Goal: Find specific page/section: Find specific page/section

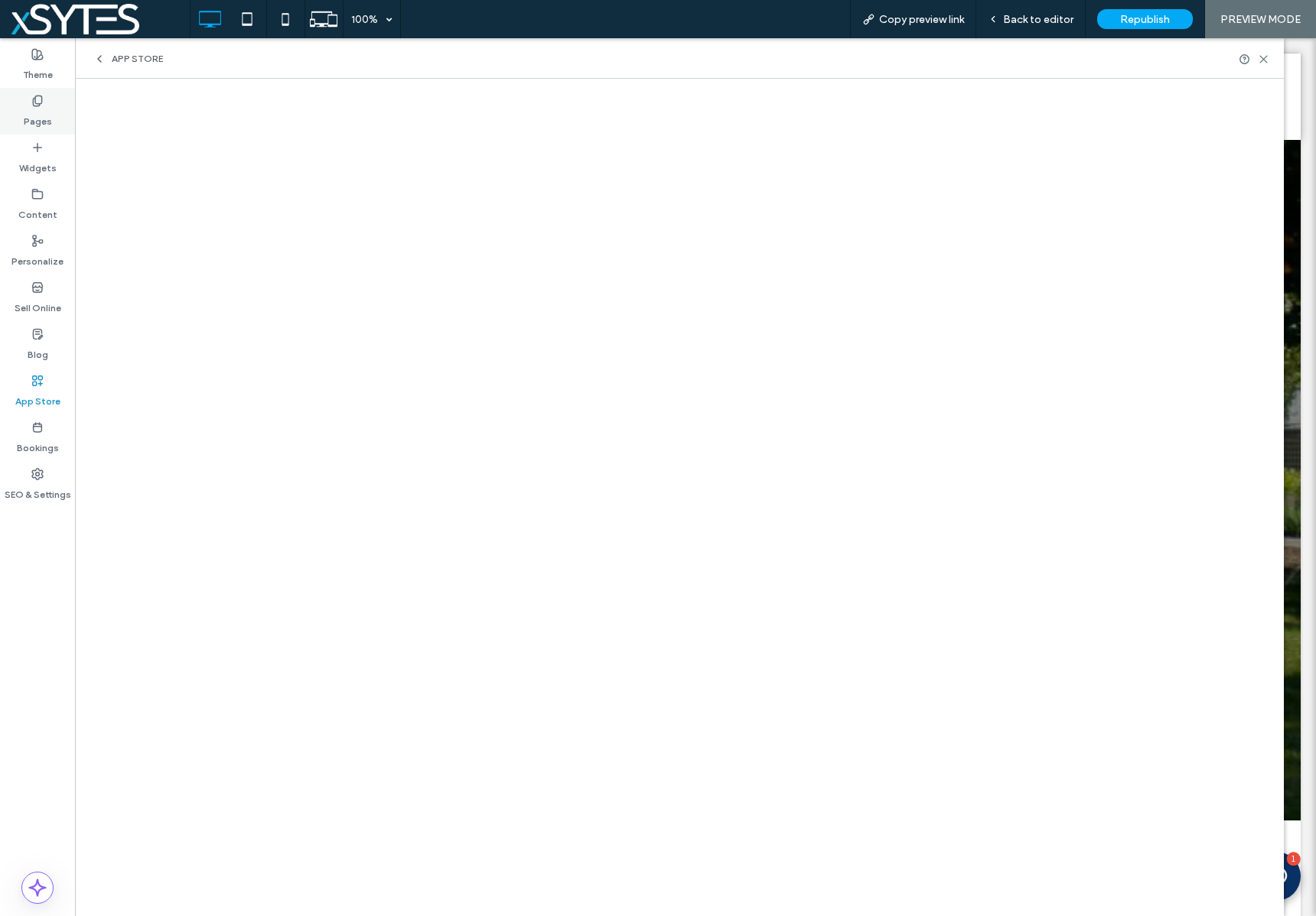
click at [40, 119] on label "Pages" at bounding box center [37, 118] width 28 height 22
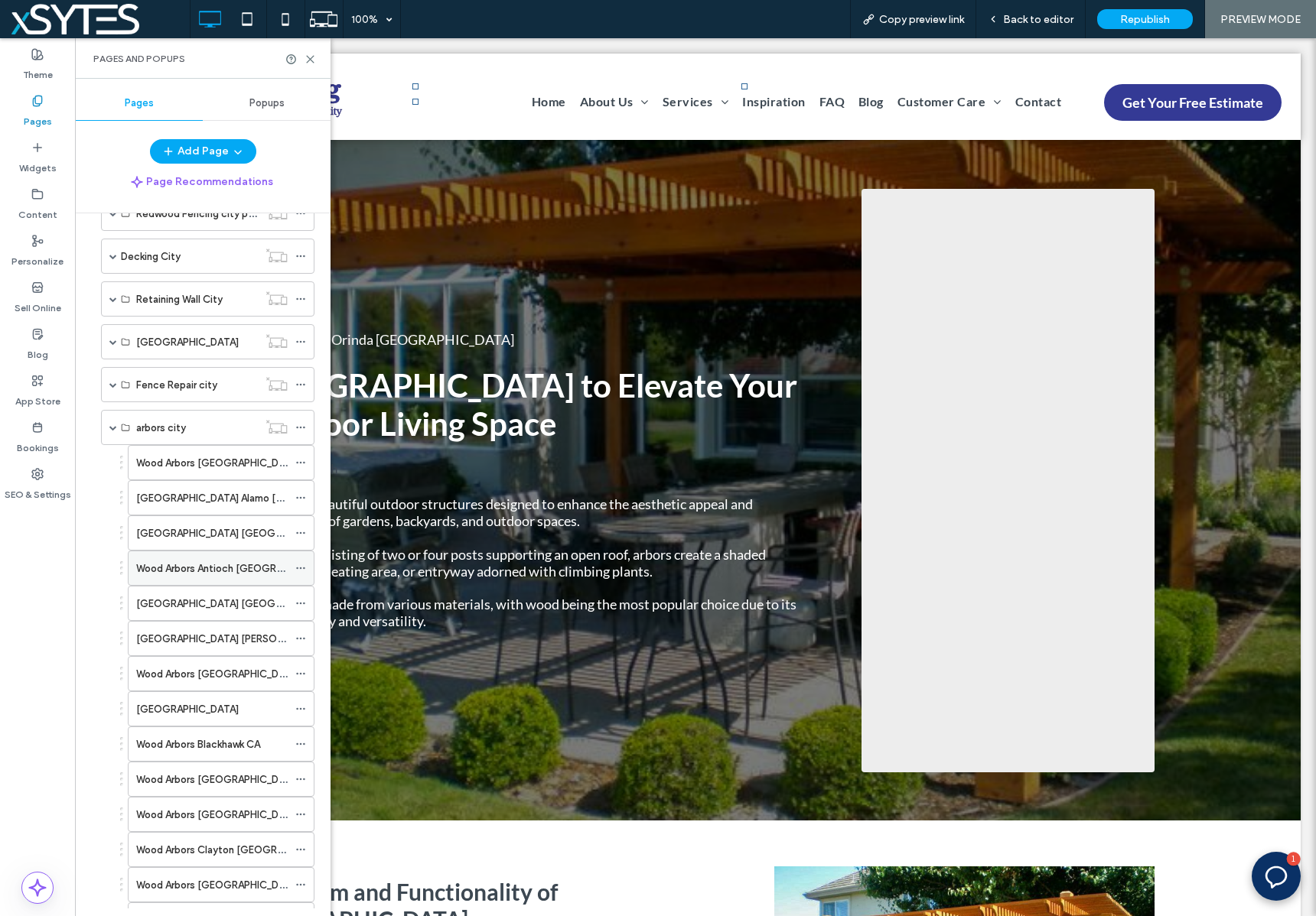
scroll to position [435, 0]
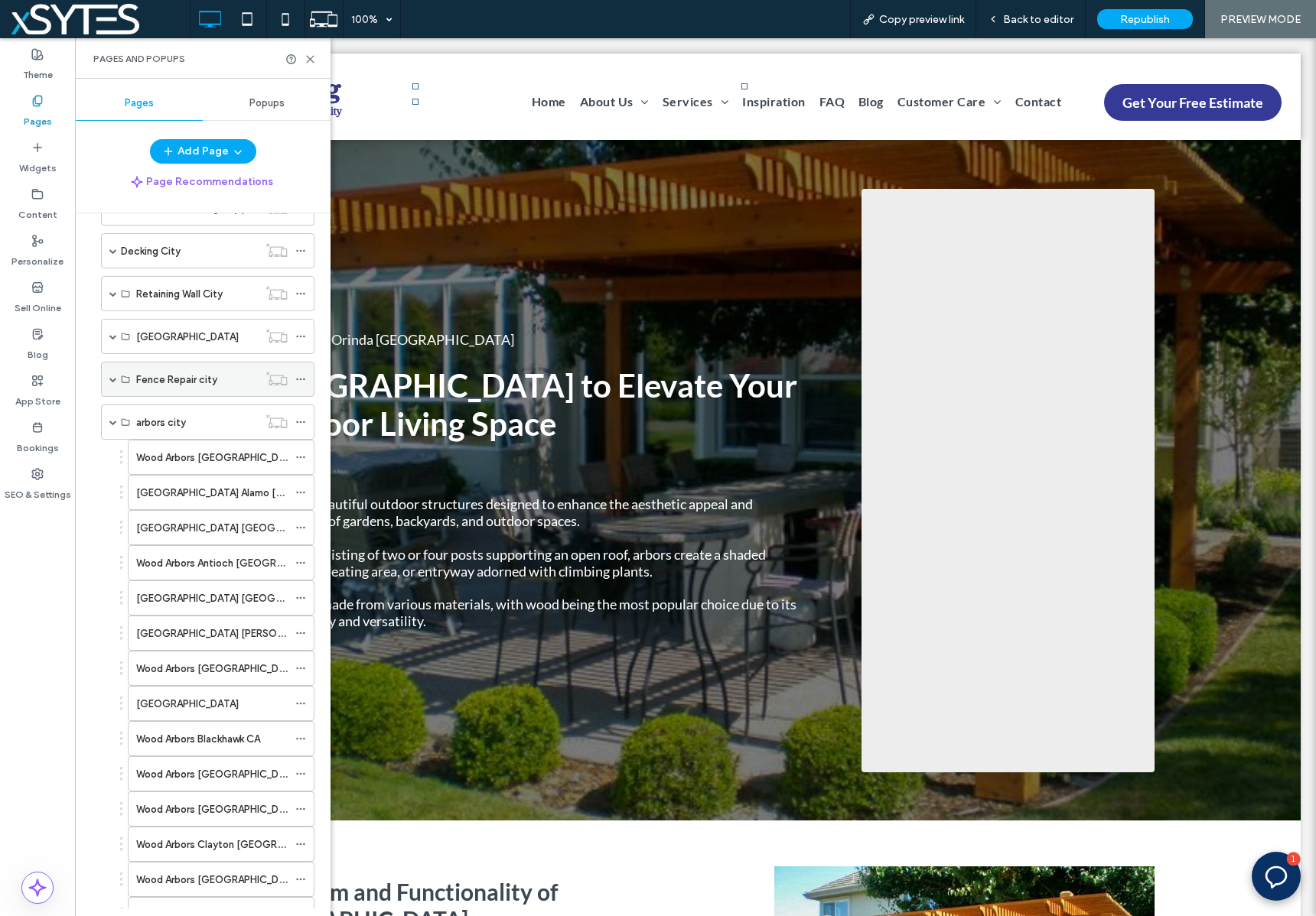
click at [207, 374] on label "Fence Repair city" at bounding box center [176, 379] width 81 height 27
click at [110, 379] on span at bounding box center [113, 379] width 8 height 8
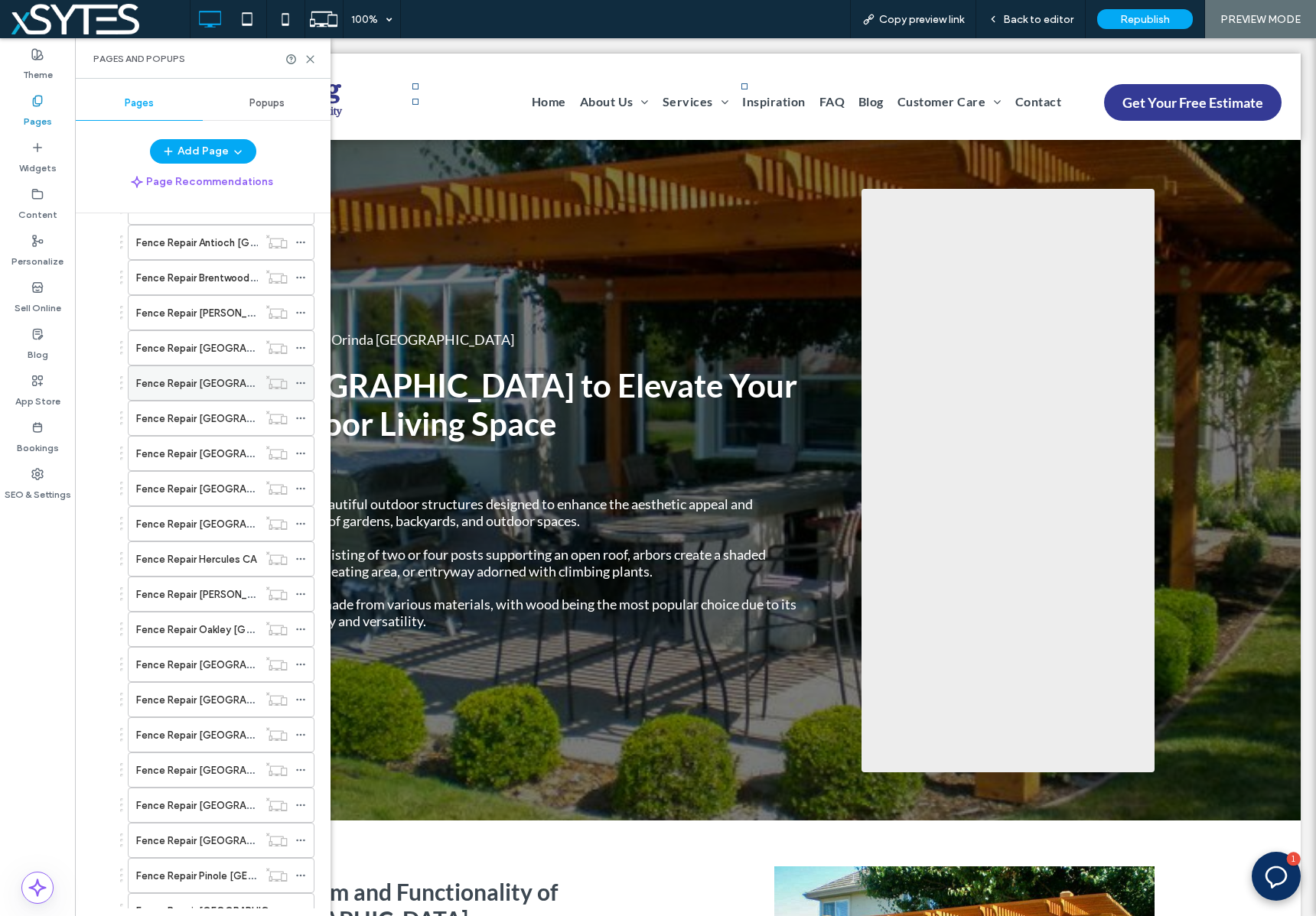
scroll to position [1136, 0]
click at [231, 283] on label "Fence Repair Brentwood CA" at bounding box center [245, 277] width 218 height 27
click at [296, 276] on use at bounding box center [301, 277] width 9 height 3
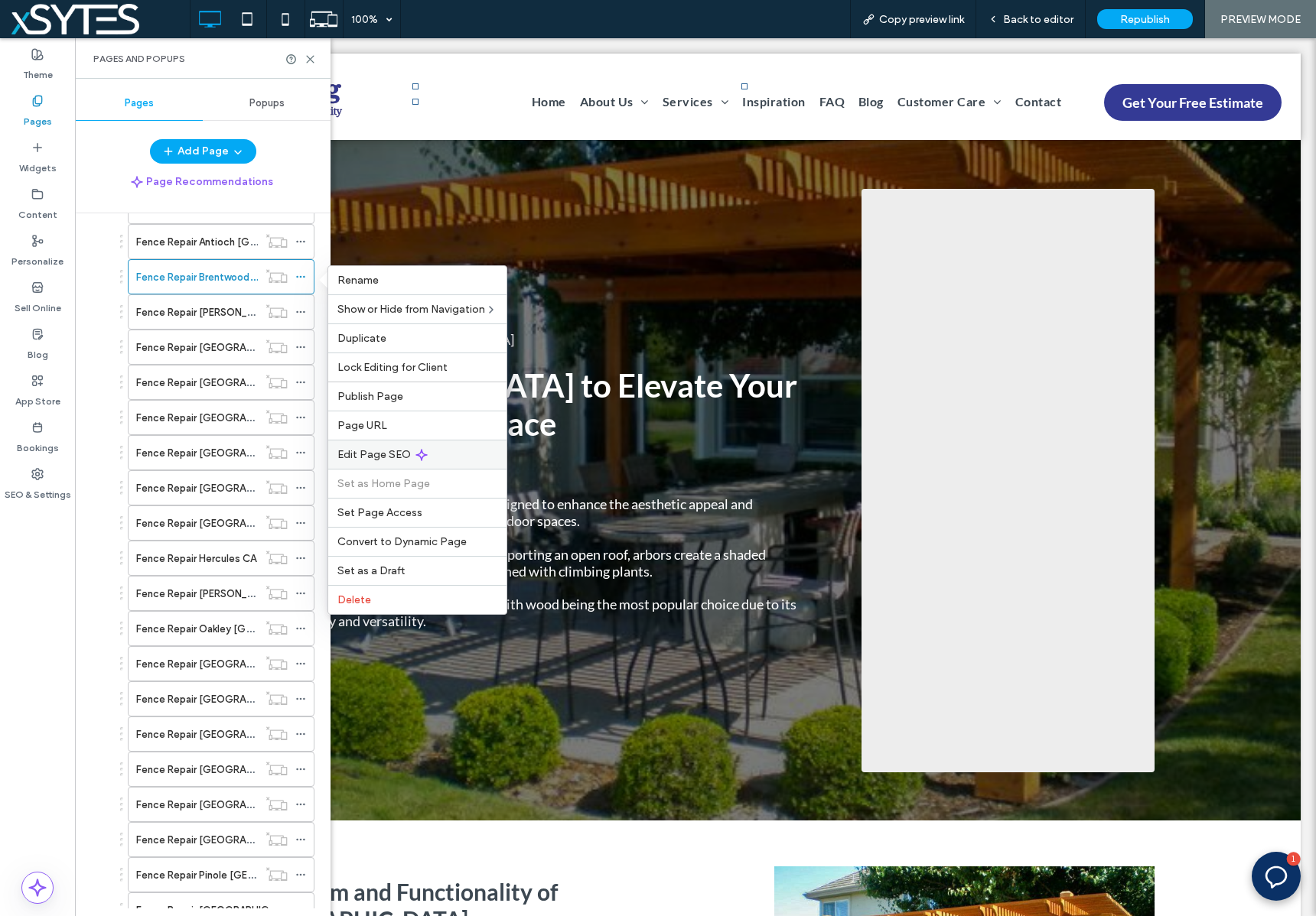
click at [390, 452] on span "Edit Page SEO" at bounding box center [374, 454] width 73 height 13
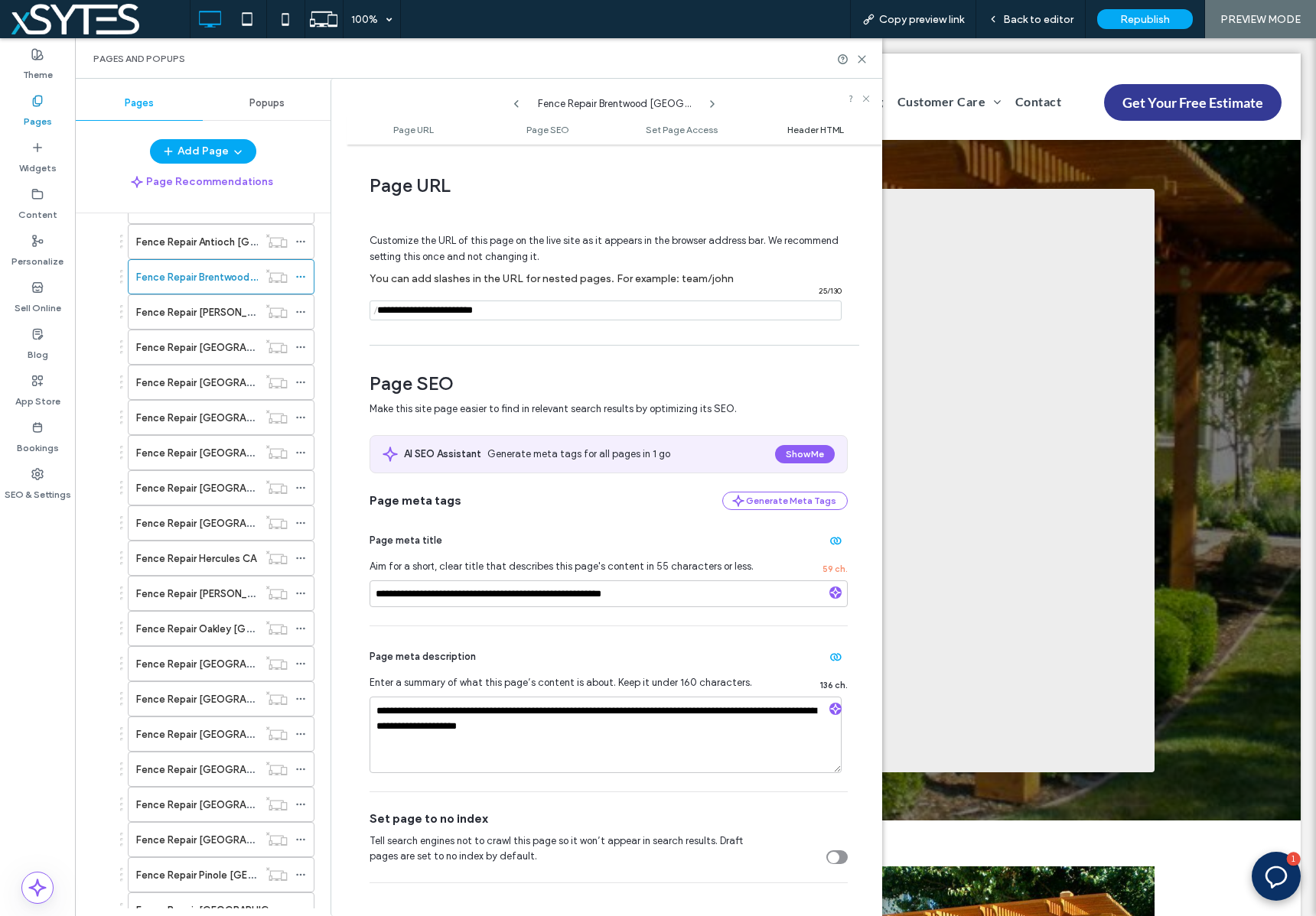
click at [810, 128] on span "Header HTML" at bounding box center [815, 129] width 57 height 11
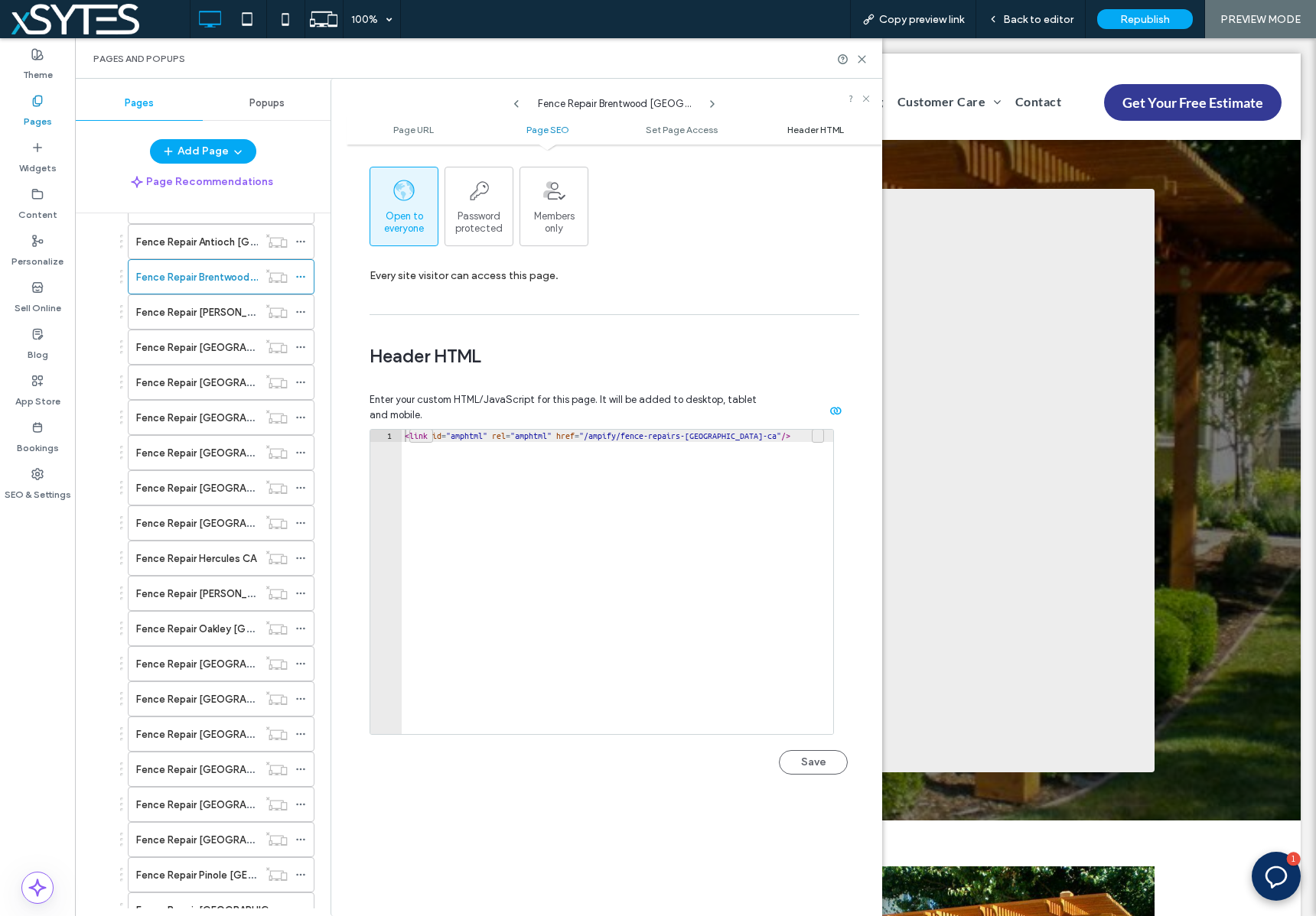
scroll to position [1410, 0]
